Goal: Transaction & Acquisition: Purchase product/service

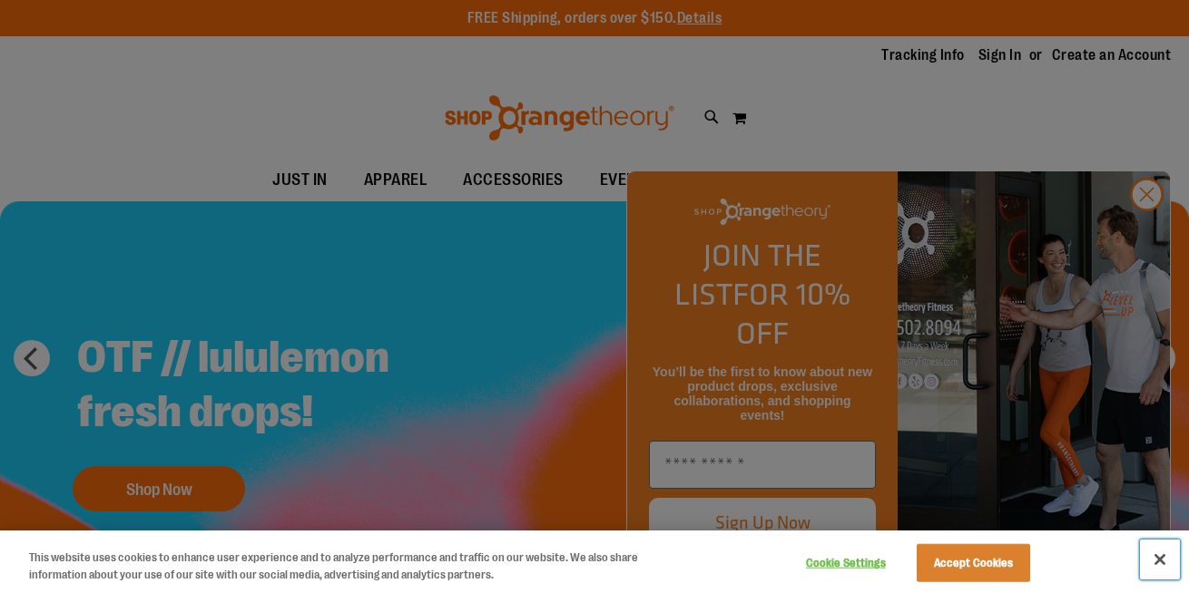
click at [1163, 560] on button "Close" at bounding box center [1160, 560] width 40 height 40
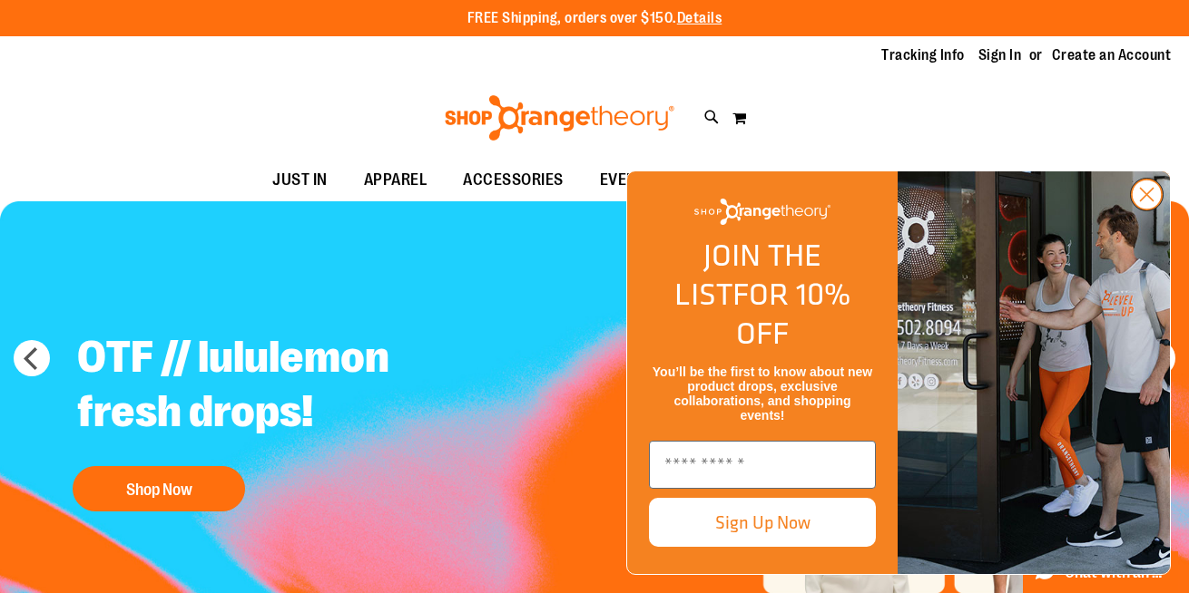
click at [1144, 210] on circle "Close dialog" at bounding box center [1146, 195] width 30 height 30
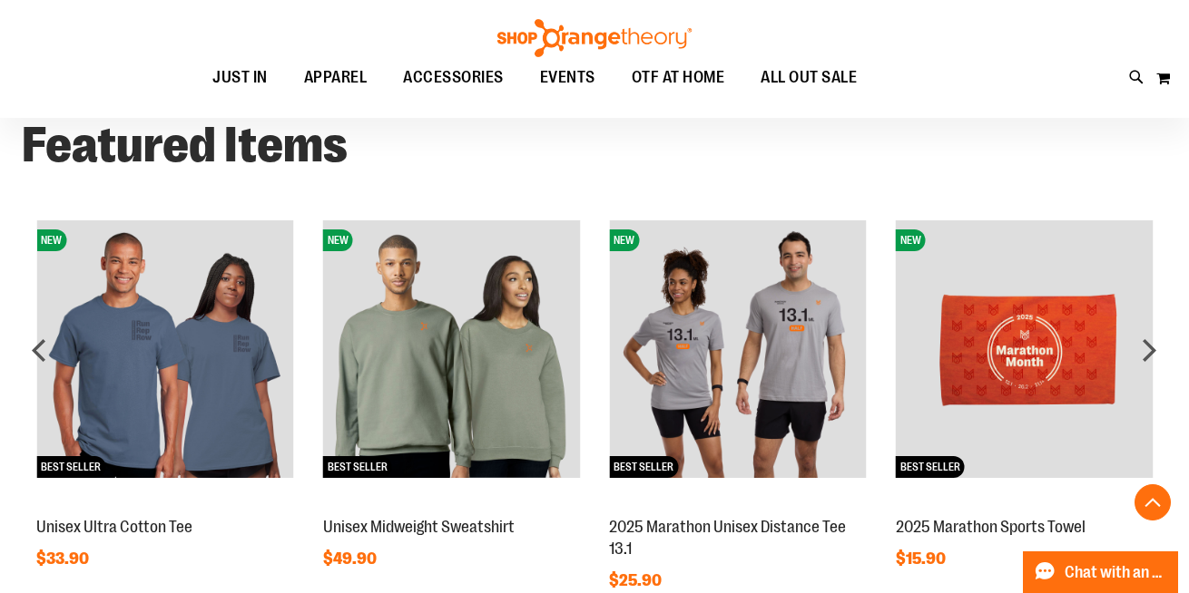
scroll to position [1395, 0]
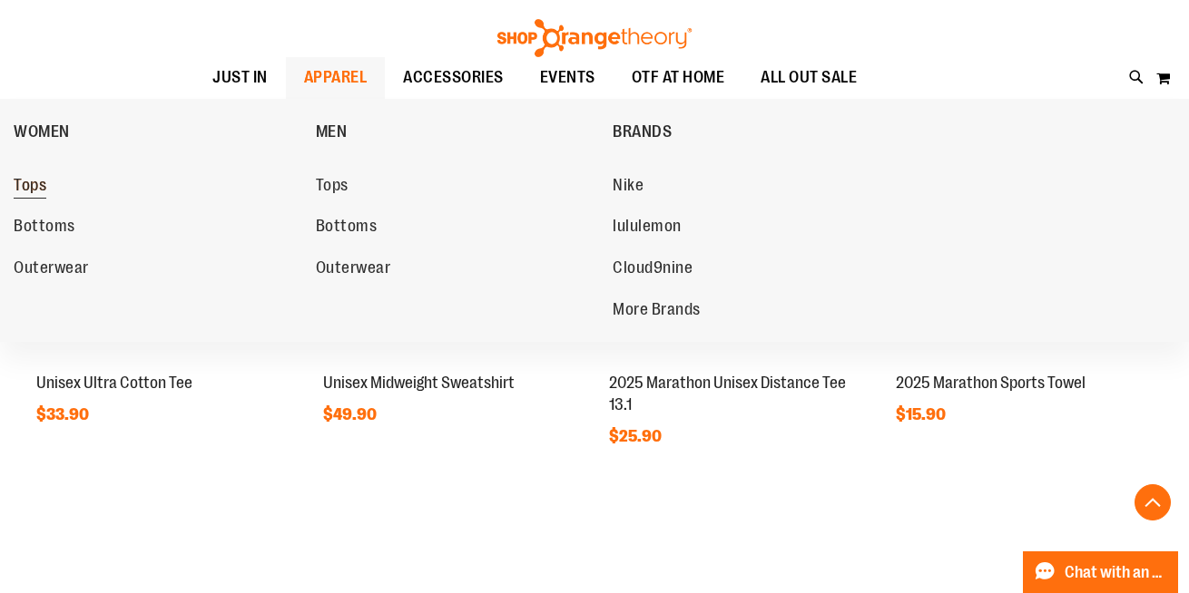
click at [34, 191] on span "Tops" at bounding box center [30, 187] width 33 height 23
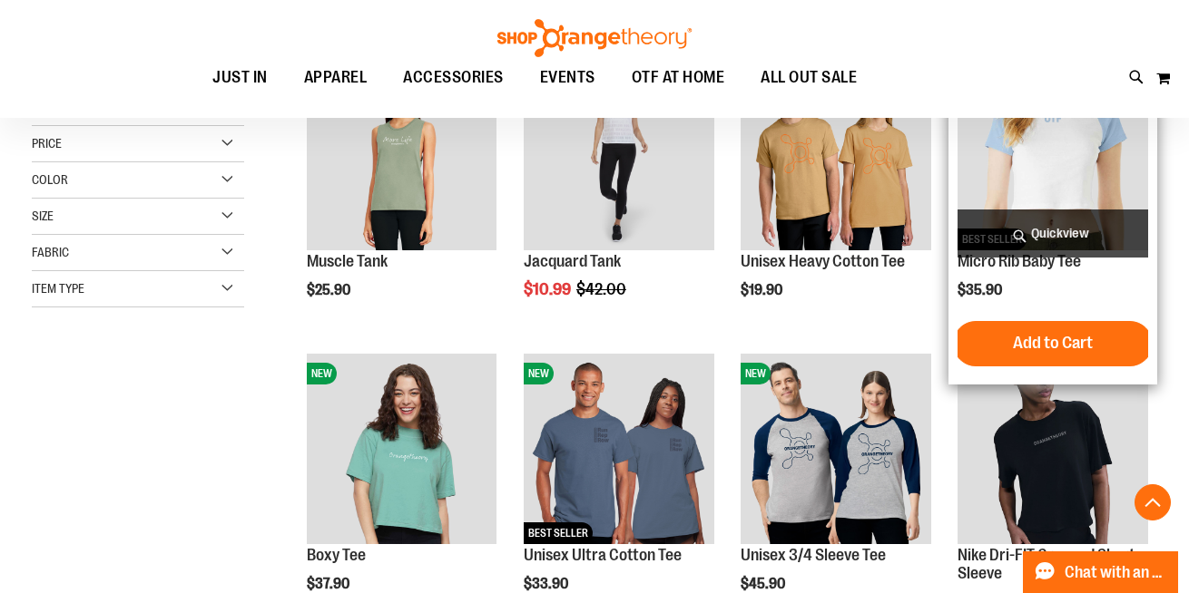
scroll to position [250, 0]
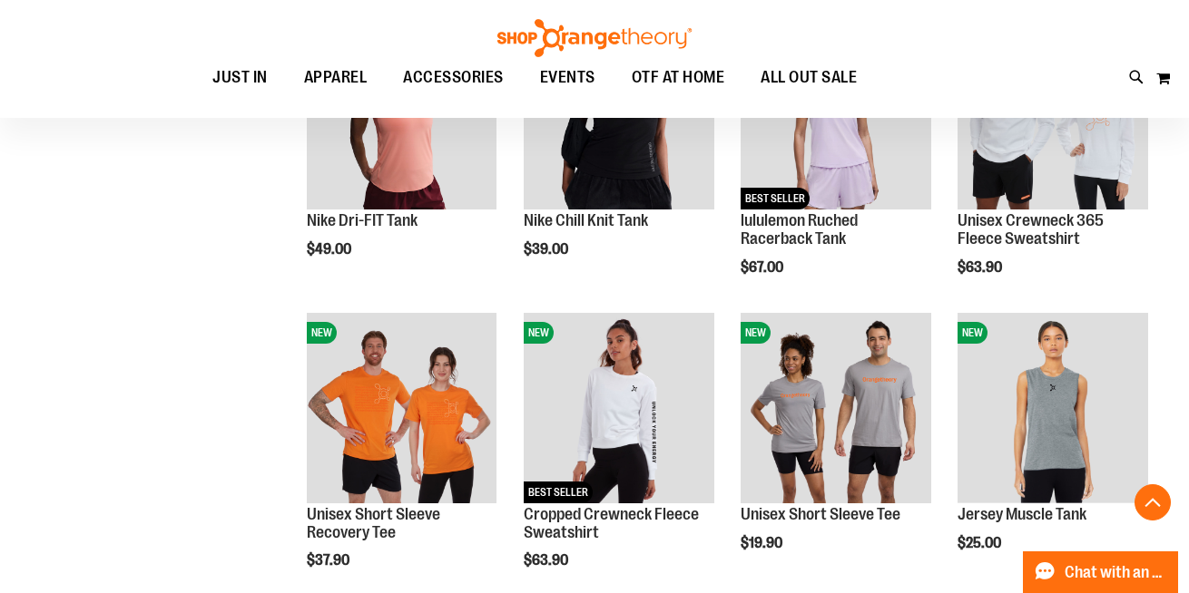
scroll to position [944, 0]
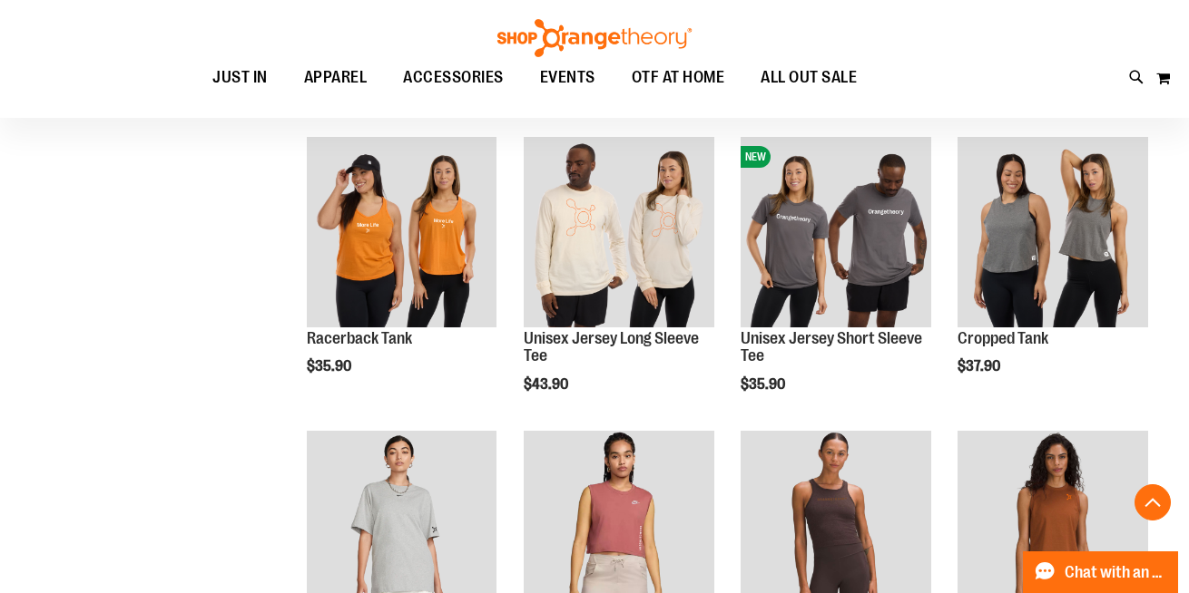
scroll to position [2073, 0]
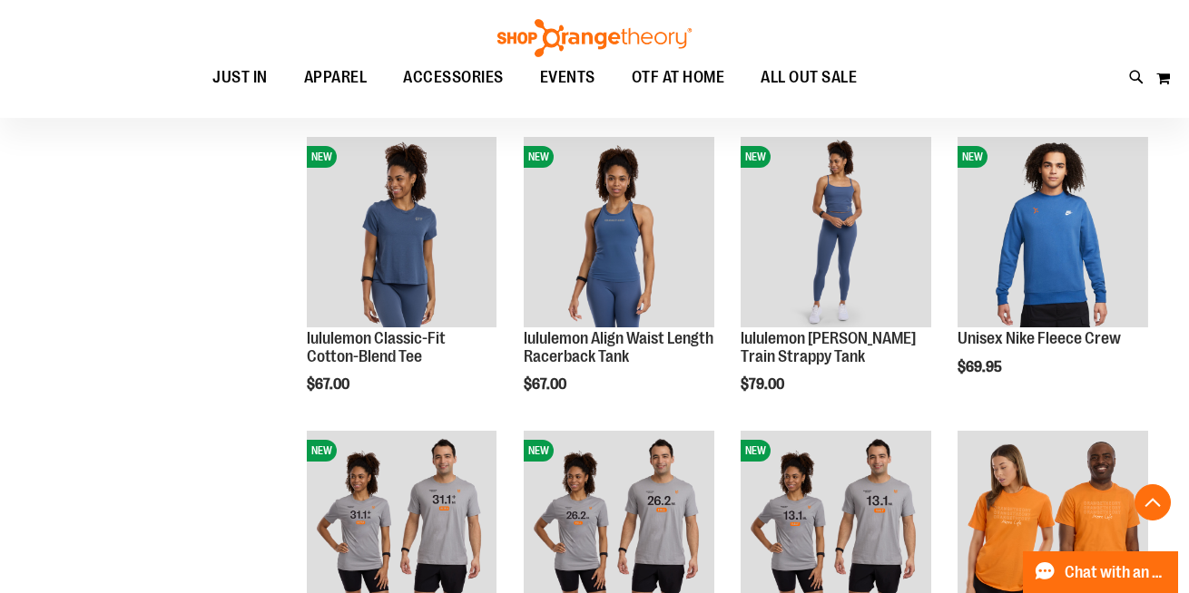
scroll to position [1223, 0]
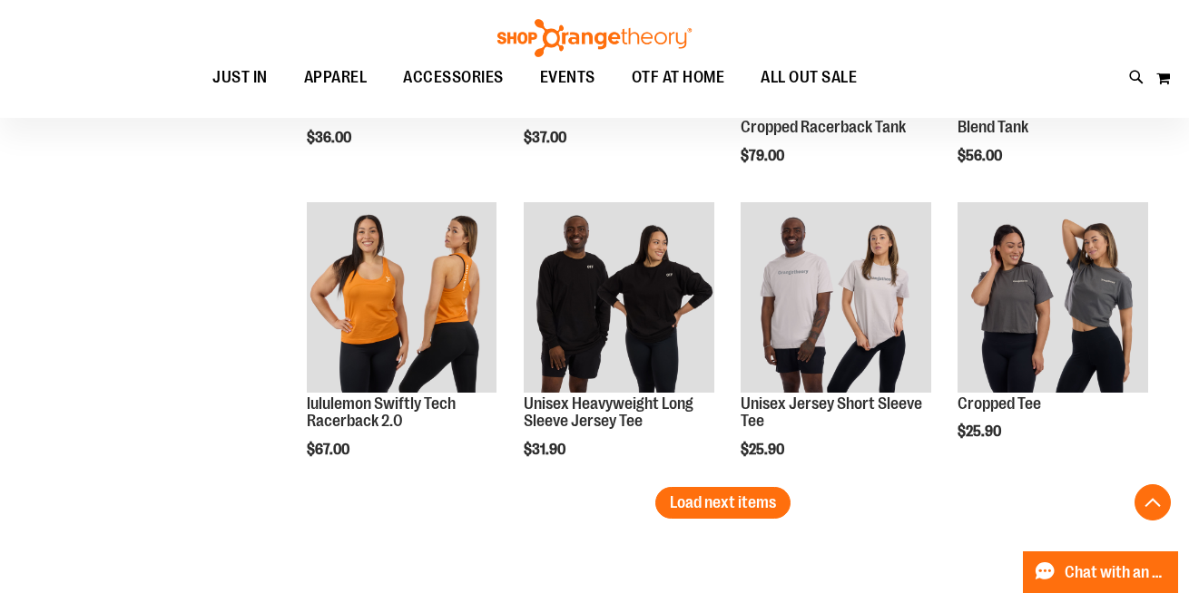
scroll to position [2526, 0]
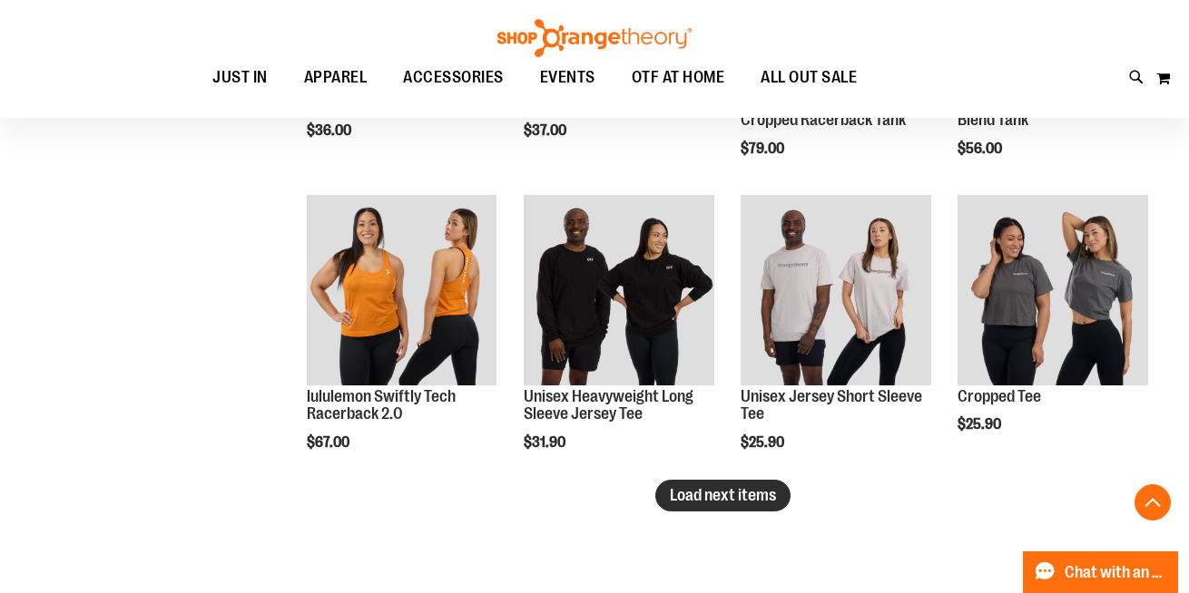
click at [706, 505] on button "Load next items" at bounding box center [722, 496] width 135 height 32
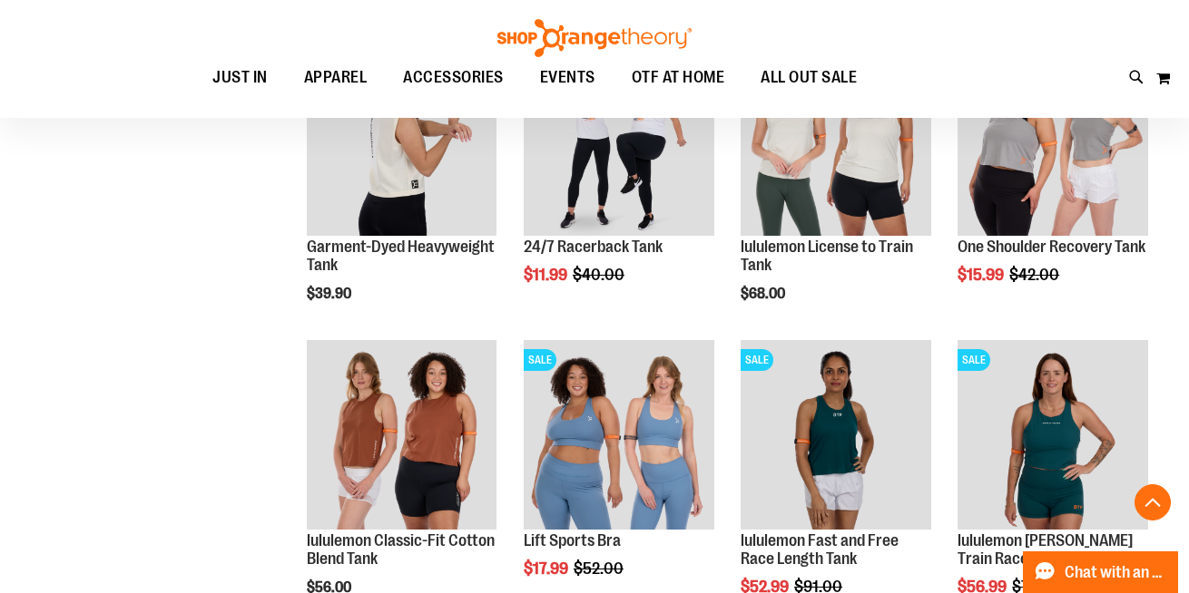
scroll to position [3393, 0]
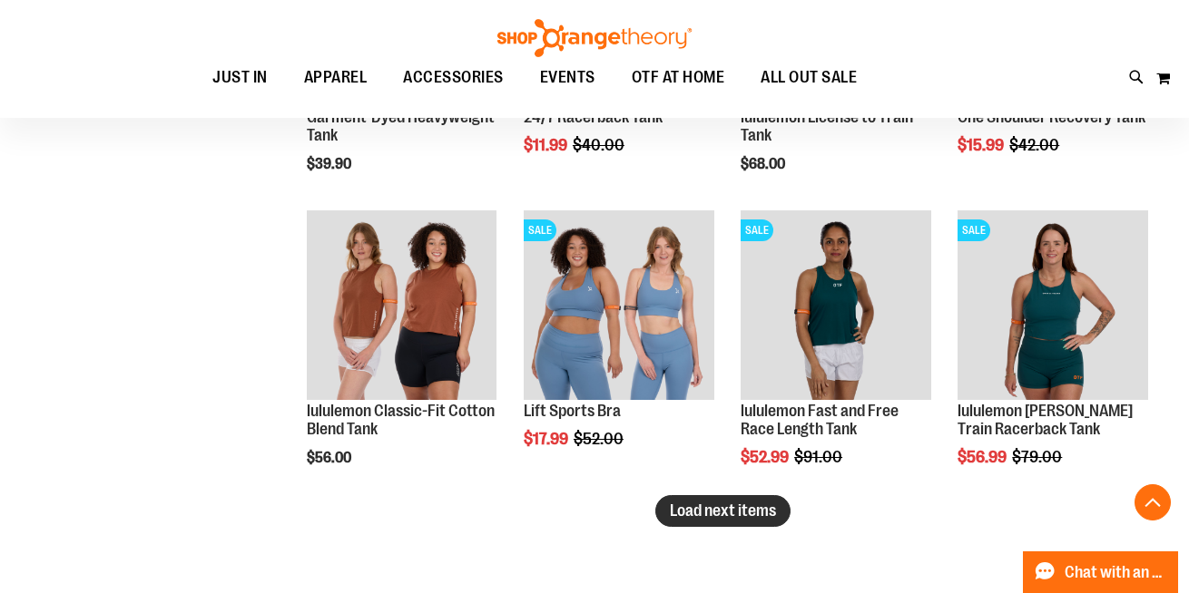
click at [655, 514] on button "Load next items" at bounding box center [722, 511] width 135 height 32
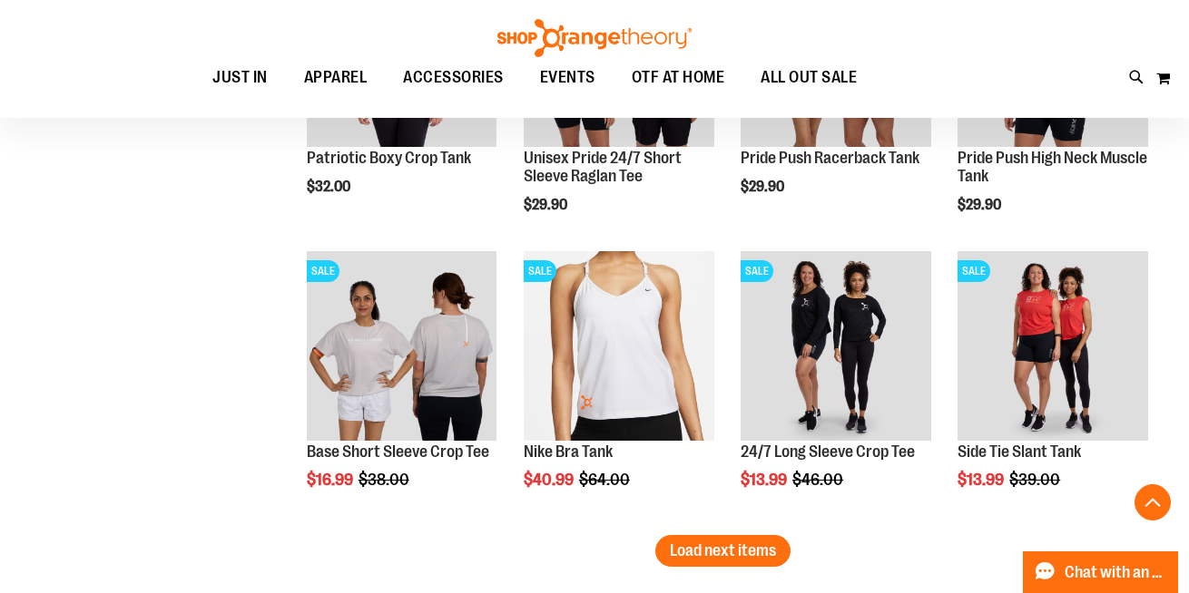
scroll to position [4244, 0]
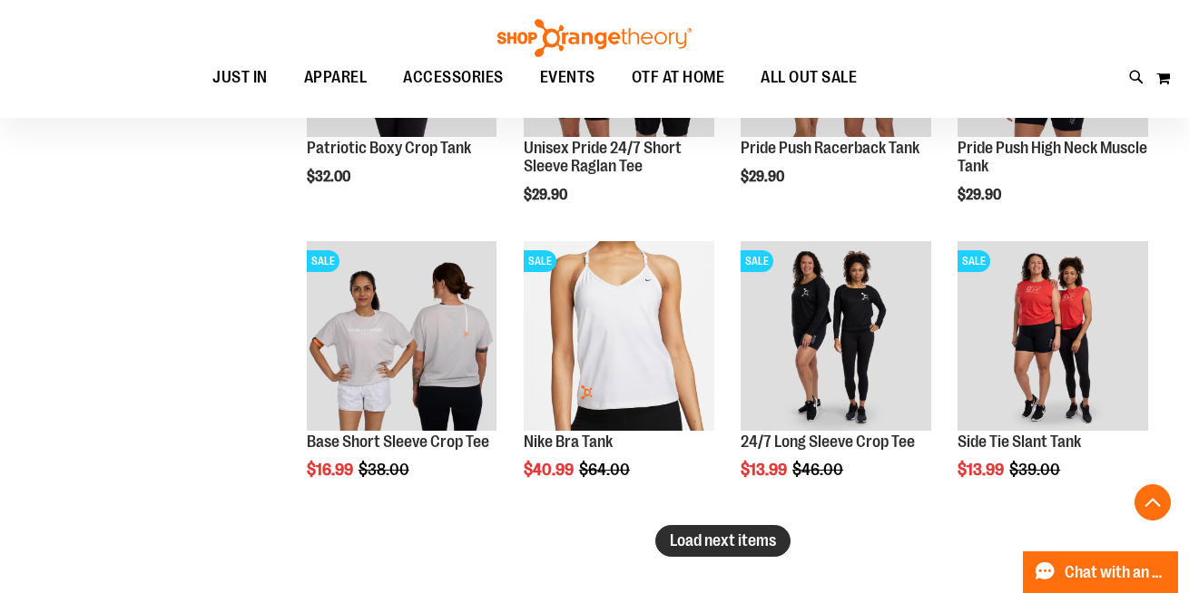
click at [746, 551] on button "Load next items" at bounding box center [722, 541] width 135 height 32
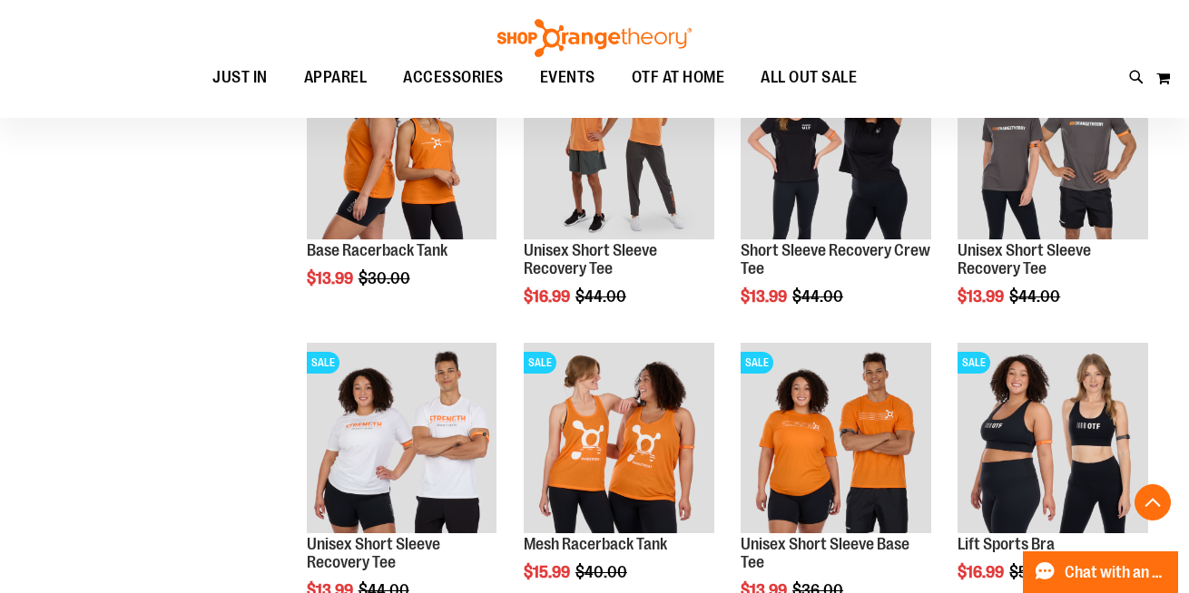
scroll to position [5143, 0]
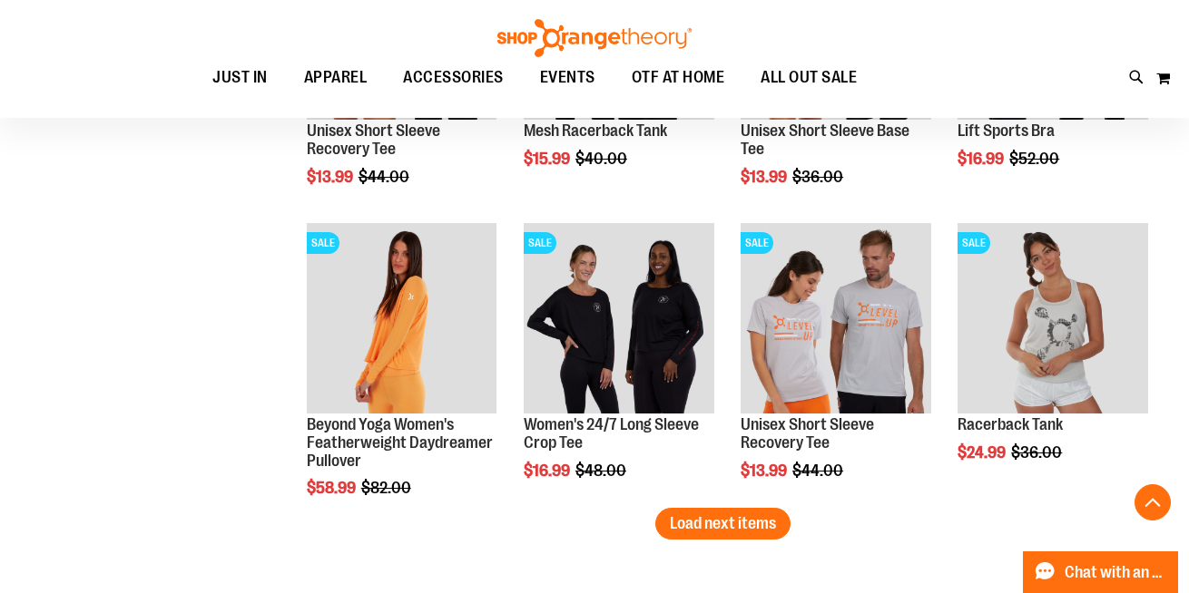
drag, startPoint x: 716, startPoint y: 529, endPoint x: 750, endPoint y: 542, distance: 36.7
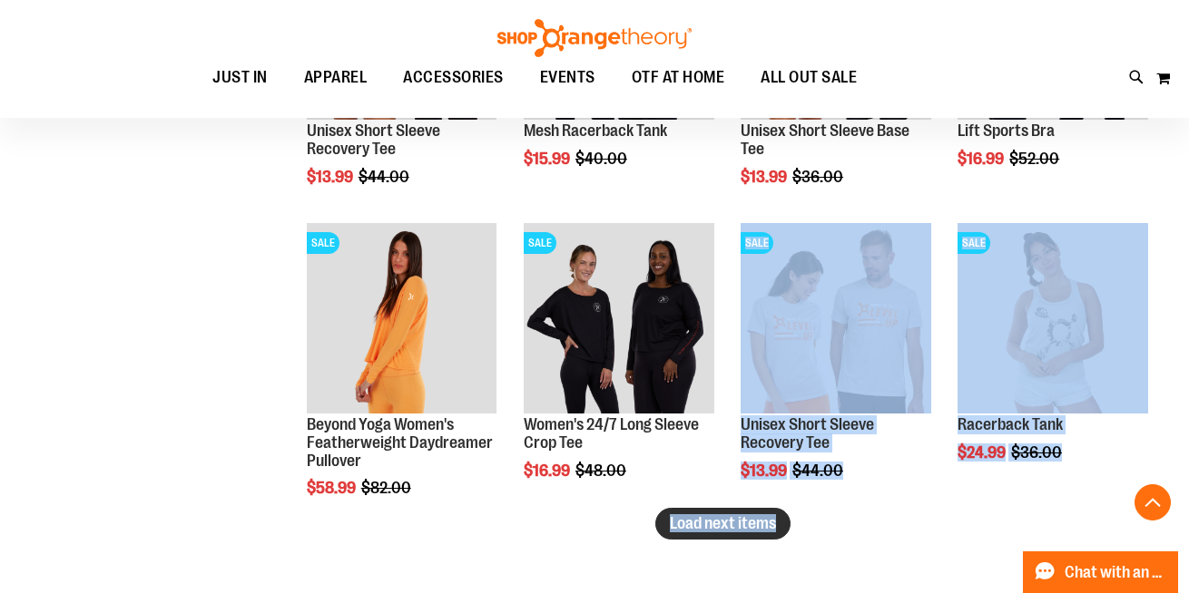
click at [741, 533] on button "Load next items" at bounding box center [722, 524] width 135 height 32
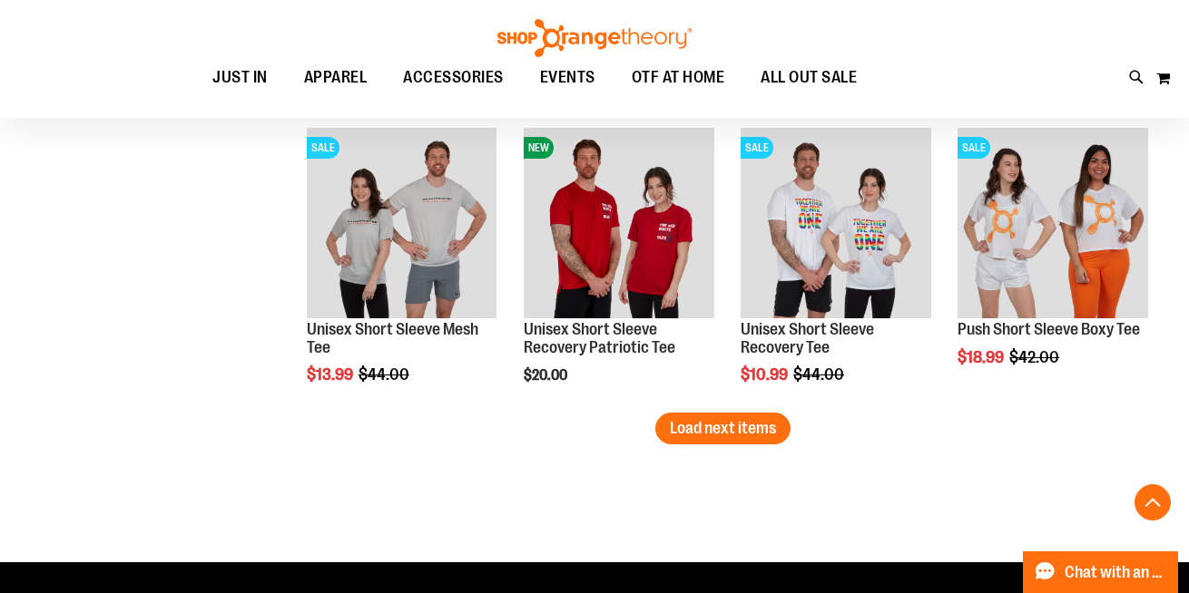
scroll to position [6172, 0]
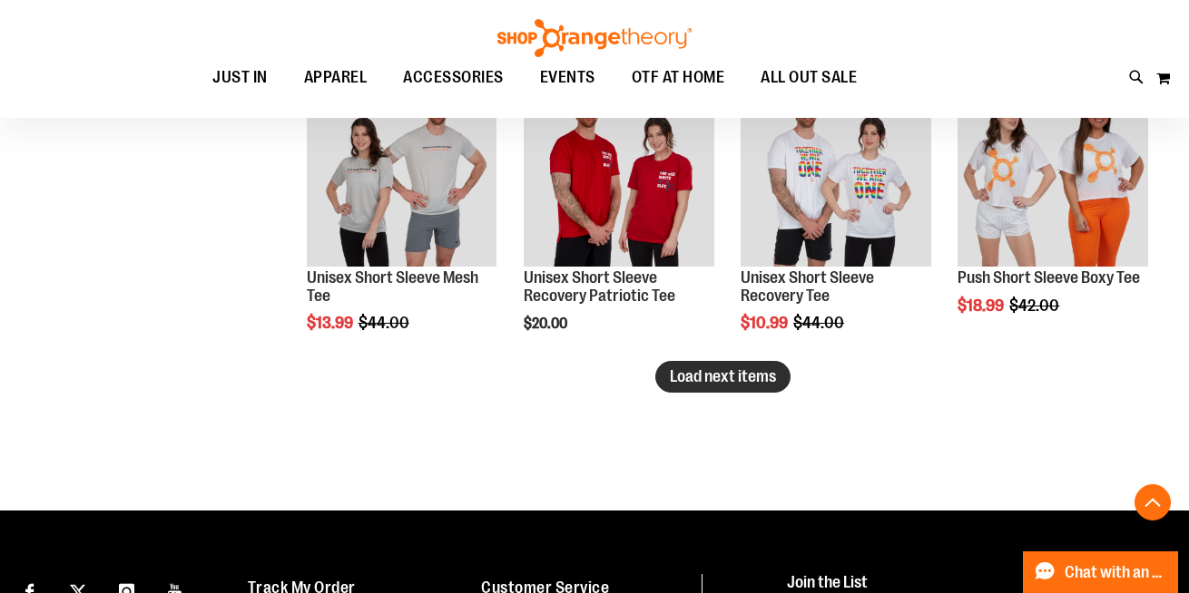
click at [727, 372] on span "Load next items" at bounding box center [723, 376] width 106 height 18
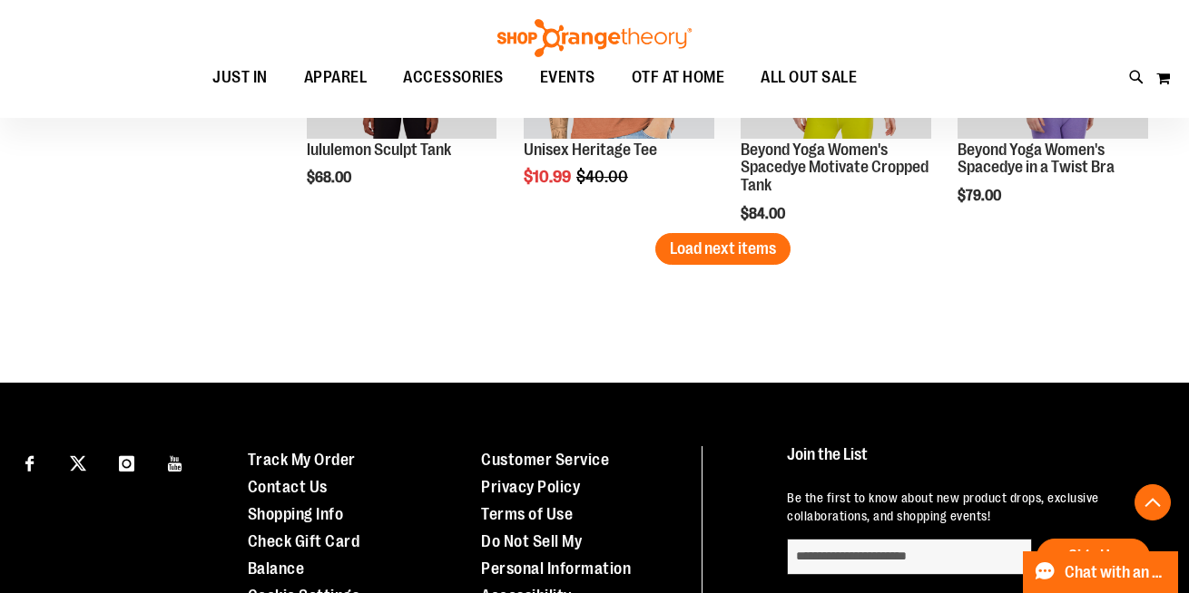
scroll to position [7269, 0]
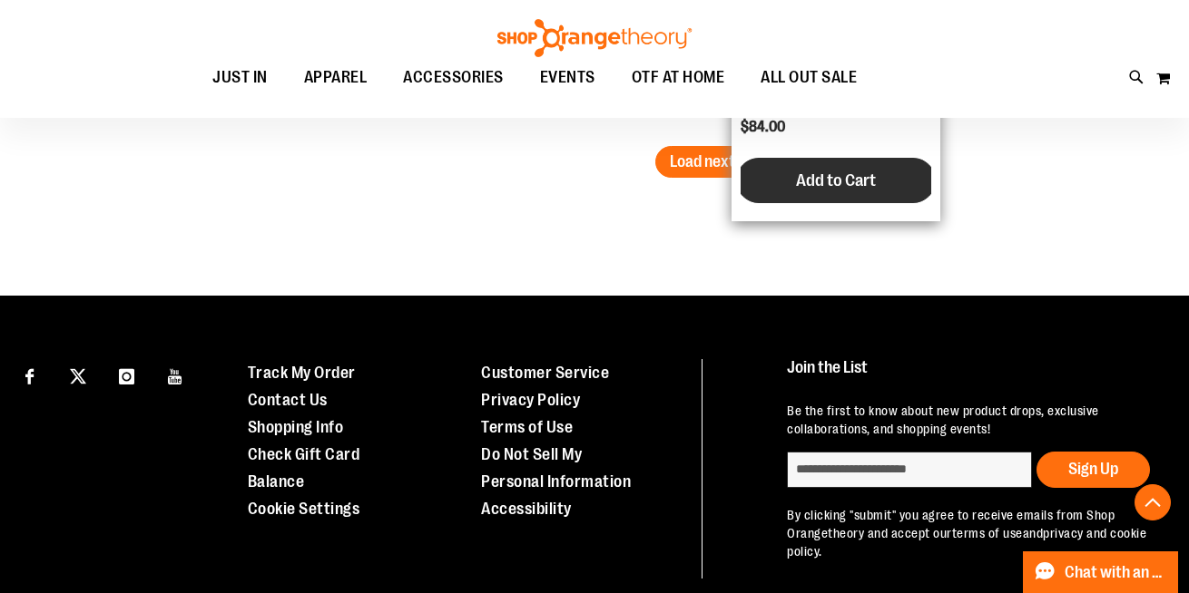
click at [756, 180] on button "Add to Cart" at bounding box center [836, 180] width 200 height 45
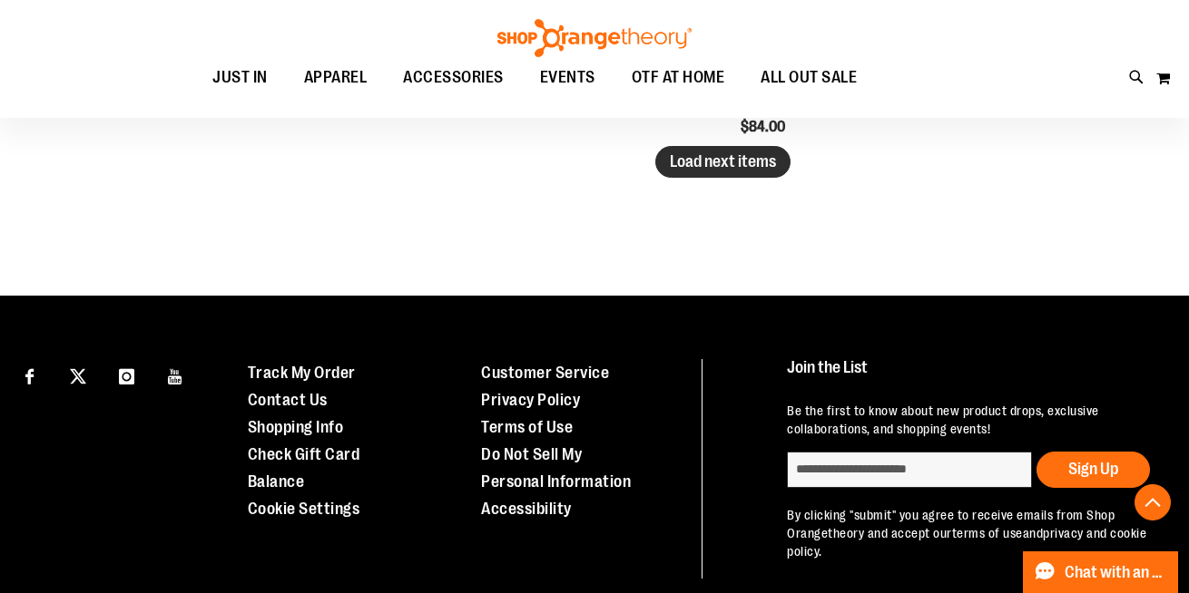
click at [699, 167] on span "Load next items" at bounding box center [723, 161] width 106 height 18
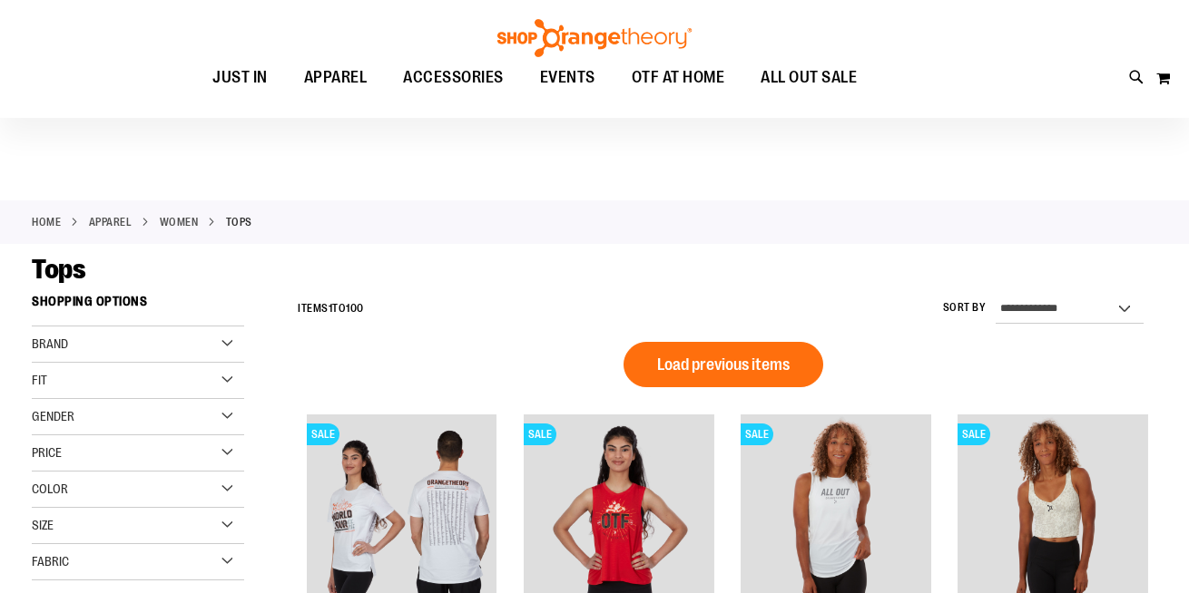
scroll to position [617, 0]
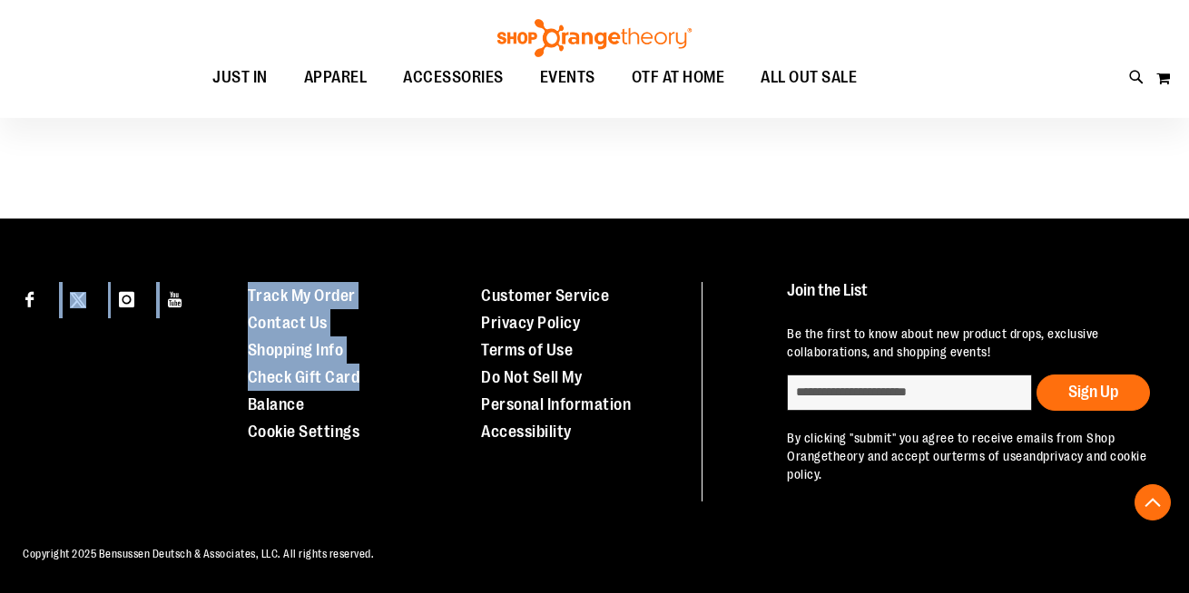
drag, startPoint x: 0, startPoint y: 0, endPoint x: 389, endPoint y: -113, distance: 405.4
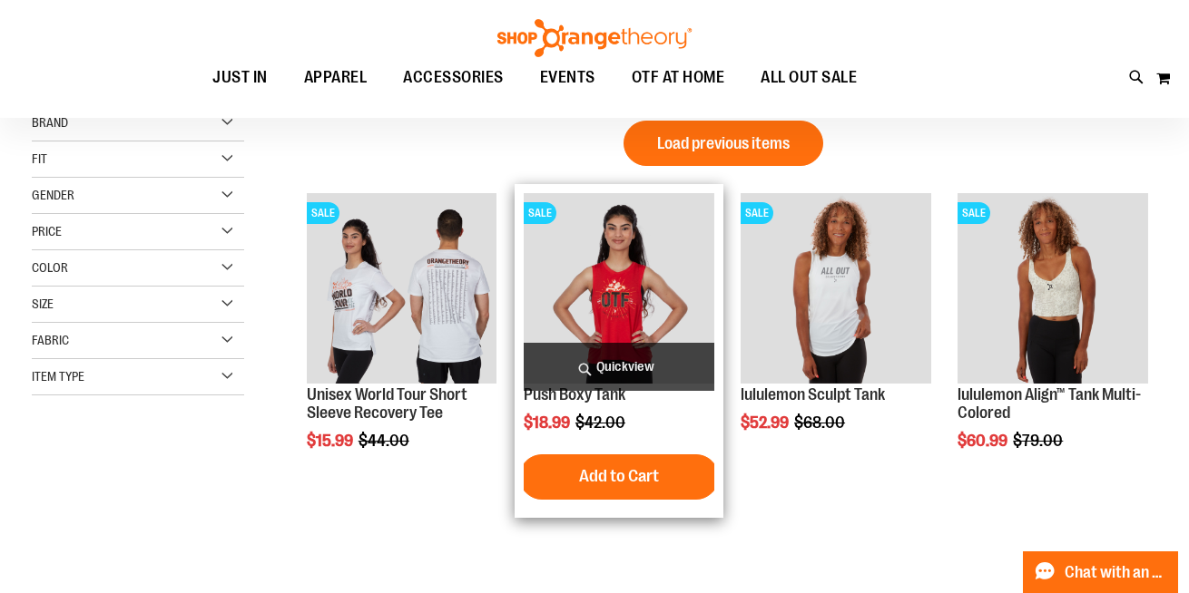
scroll to position [0, 0]
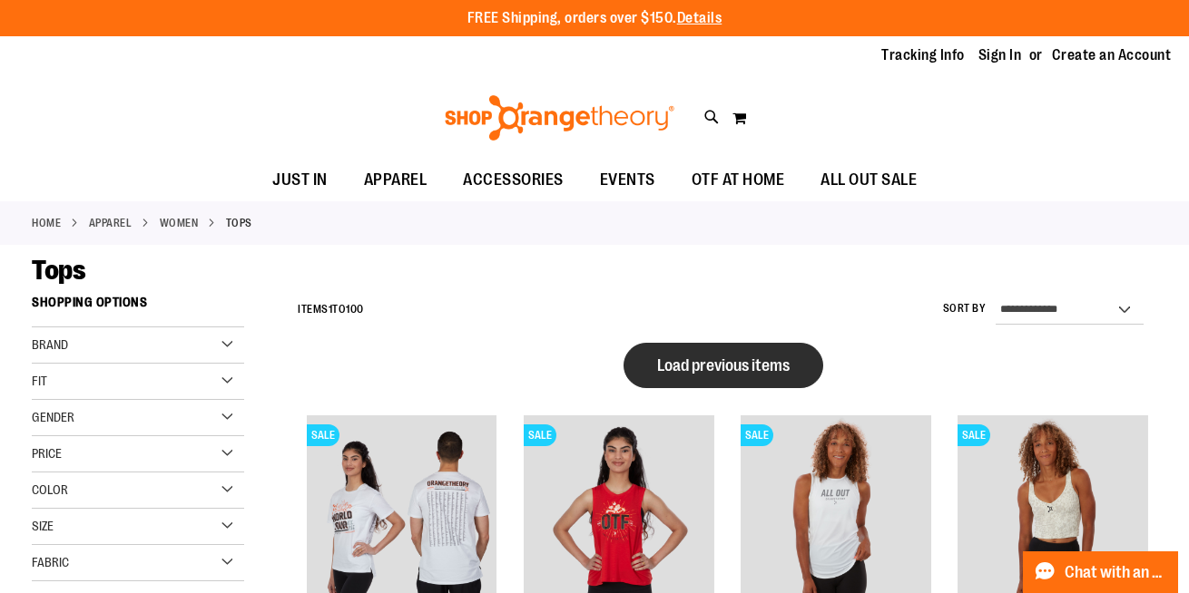
click at [670, 376] on button "Load previous items" at bounding box center [723, 365] width 200 height 45
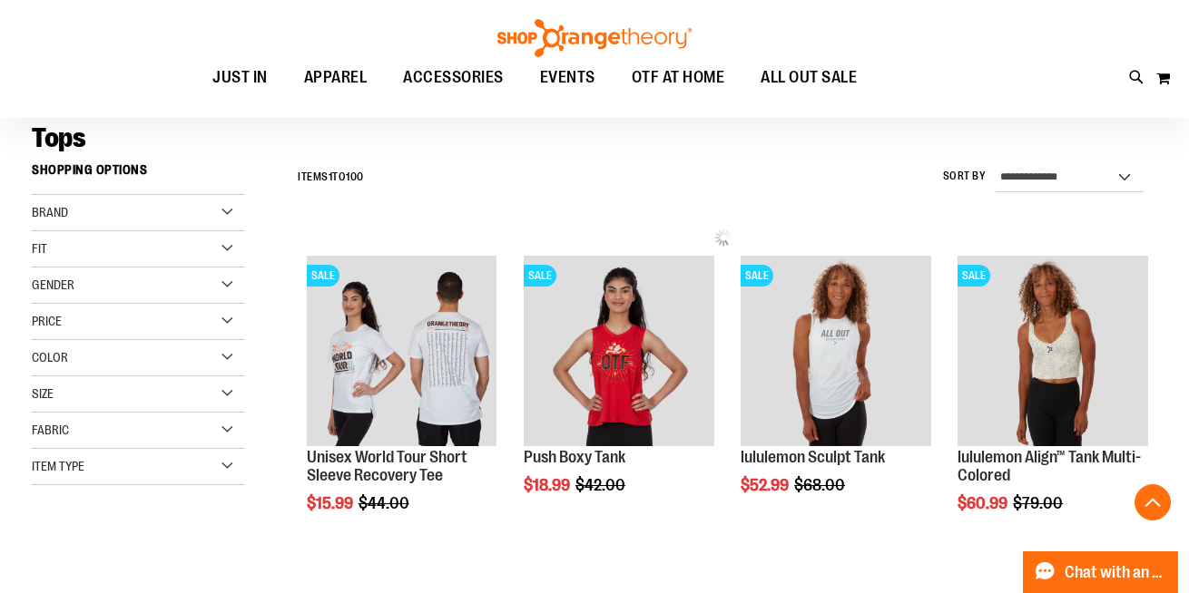
scroll to position [1308, 0]
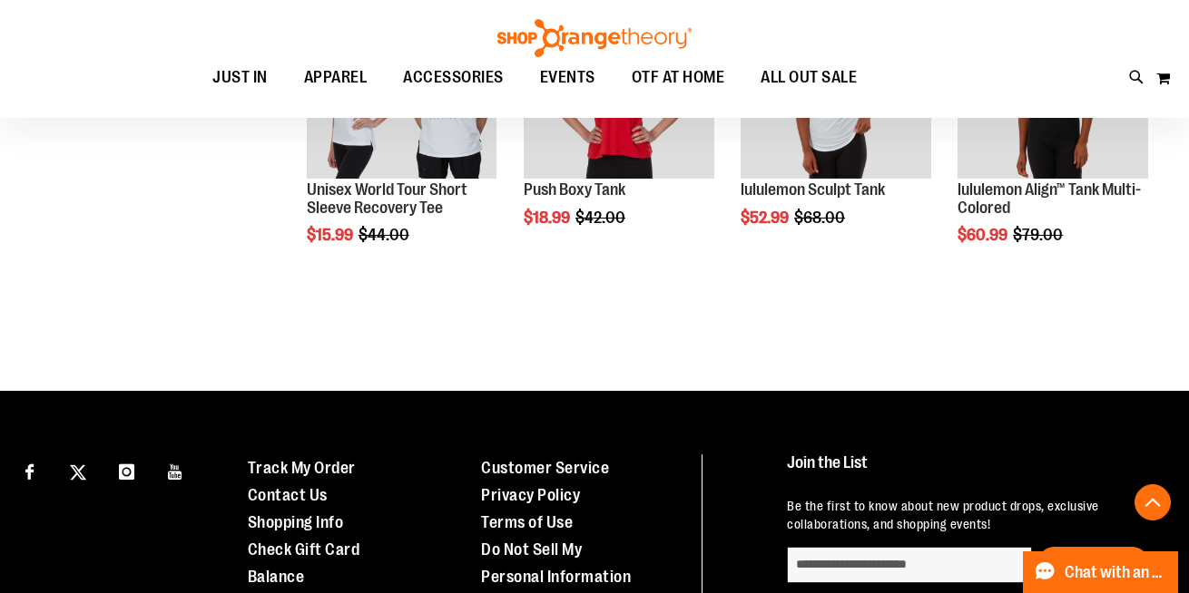
click at [849, 36] on div "Toggle Nav Search Popular Suggestions Advanced Search" at bounding box center [594, 59] width 1189 height 118
